Goal: Information Seeking & Learning: Learn about a topic

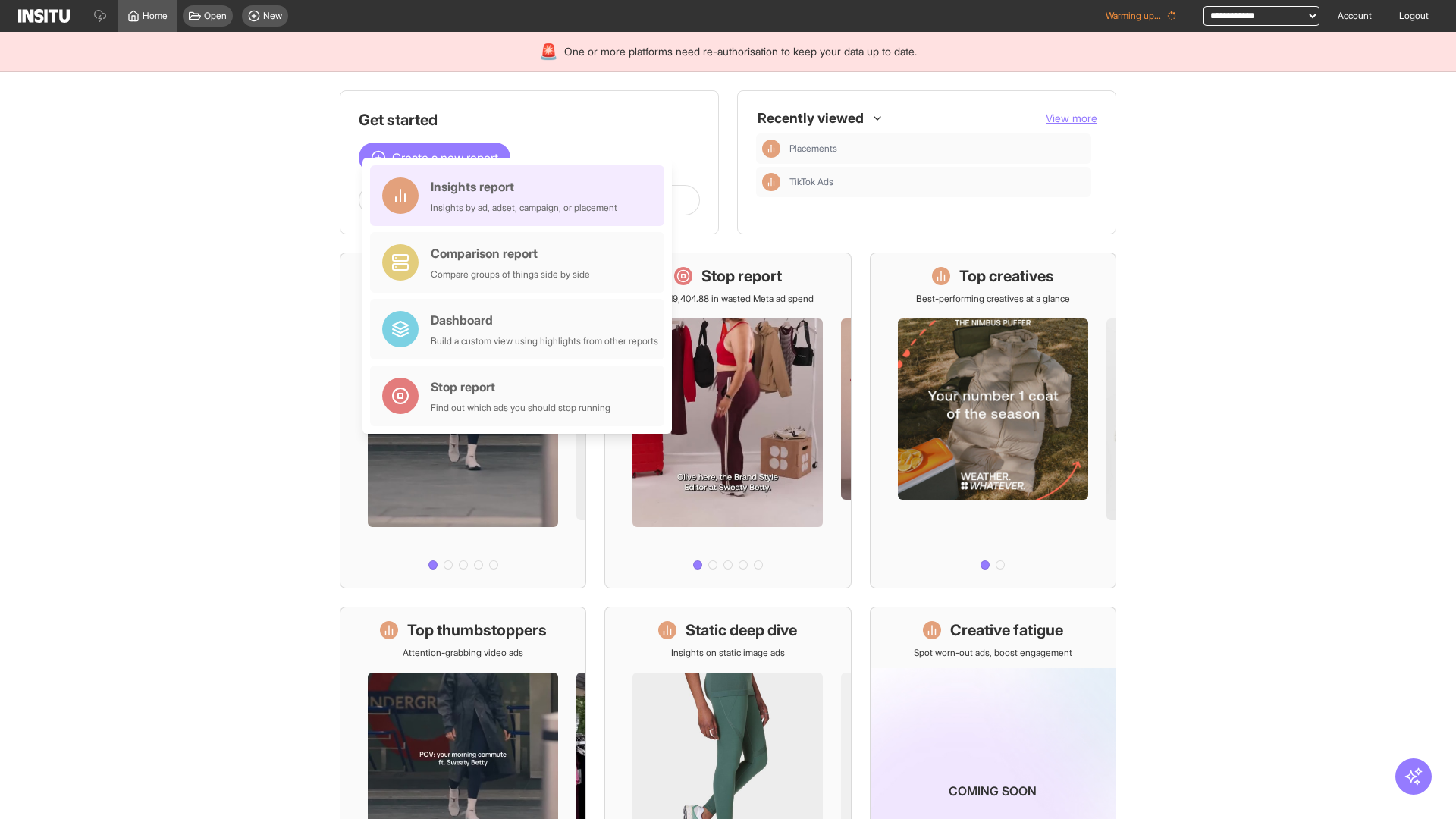
click at [521, 195] on div "Insights report Insights by ad, adset, campaign, or placement" at bounding box center [524, 195] width 187 height 37
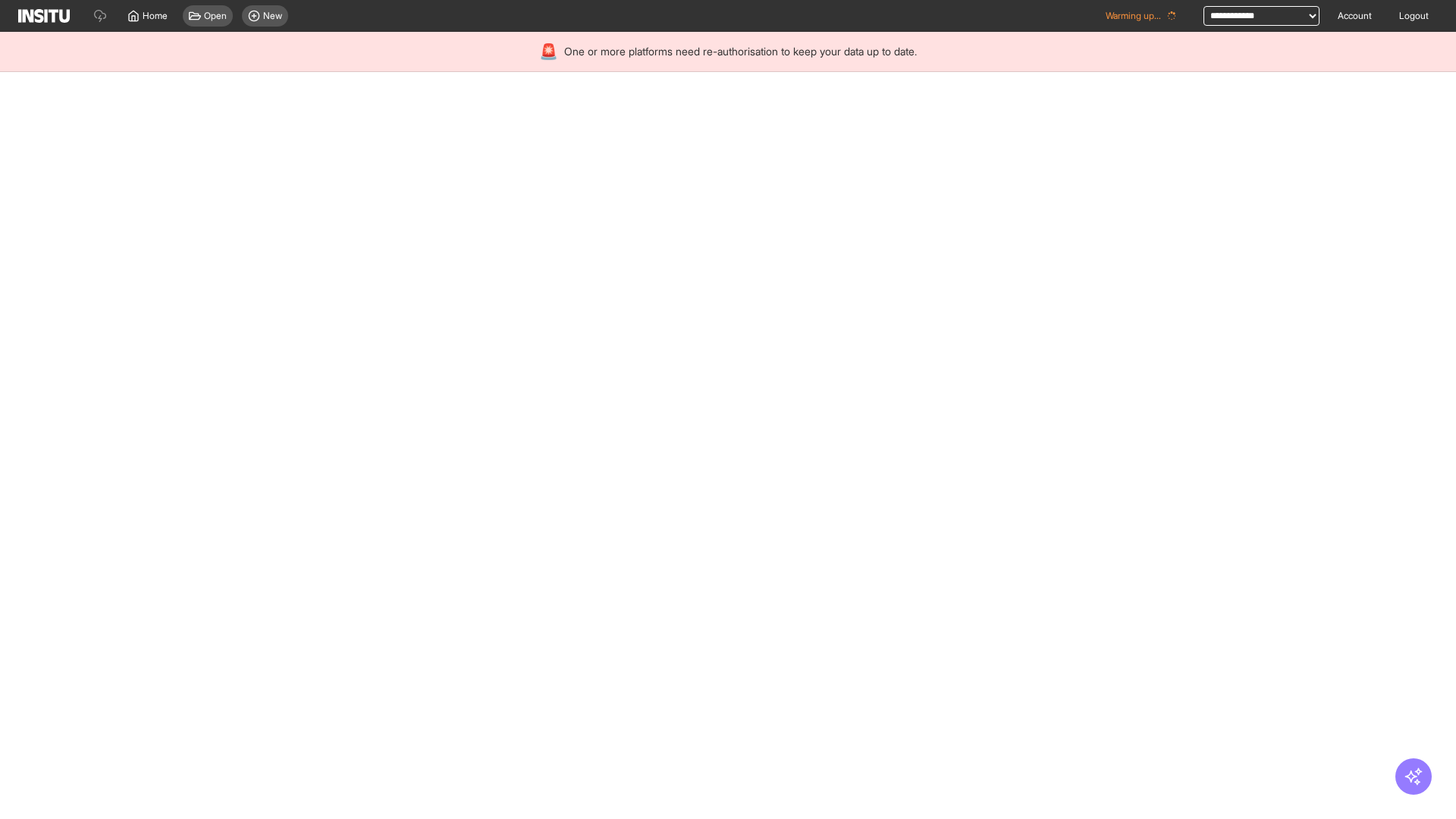
select select "**"
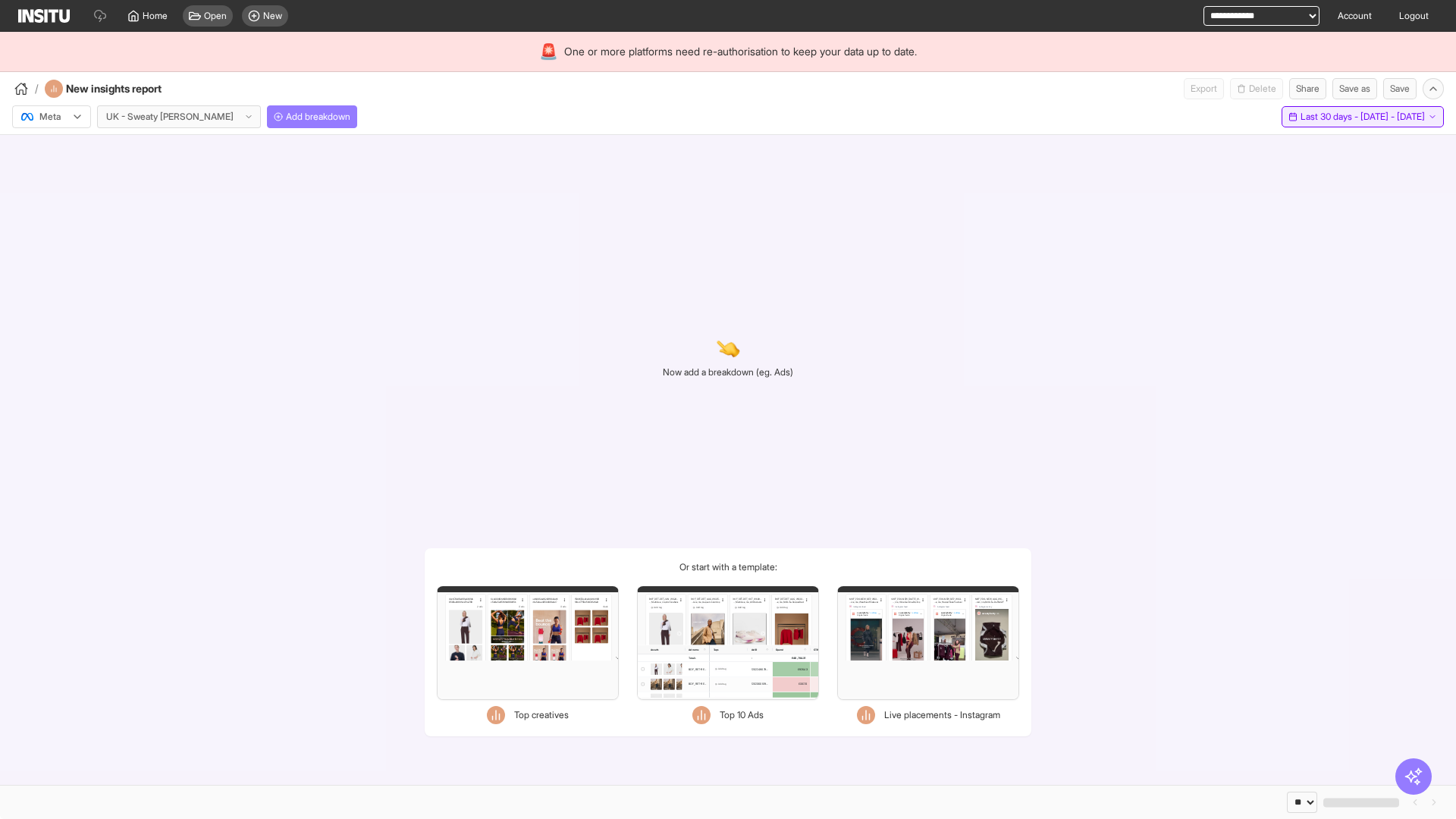
click at [1328, 117] on span "Last 30 days - [DATE] - [DATE]" at bounding box center [1363, 117] width 125 height 12
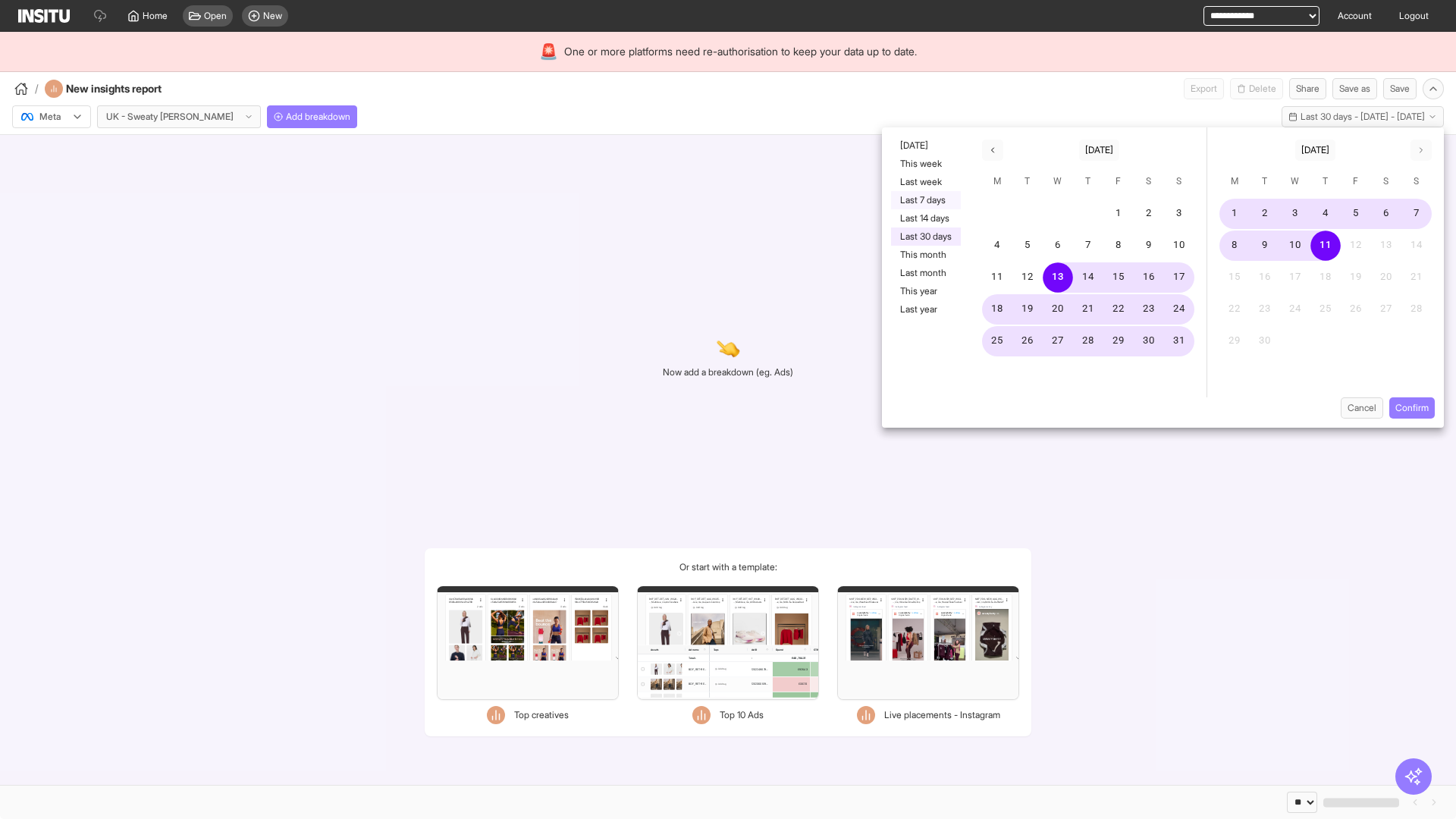
click at [925, 200] on button "Last 7 days" at bounding box center [926, 200] width 70 height 18
